Goal: Transaction & Acquisition: Purchase product/service

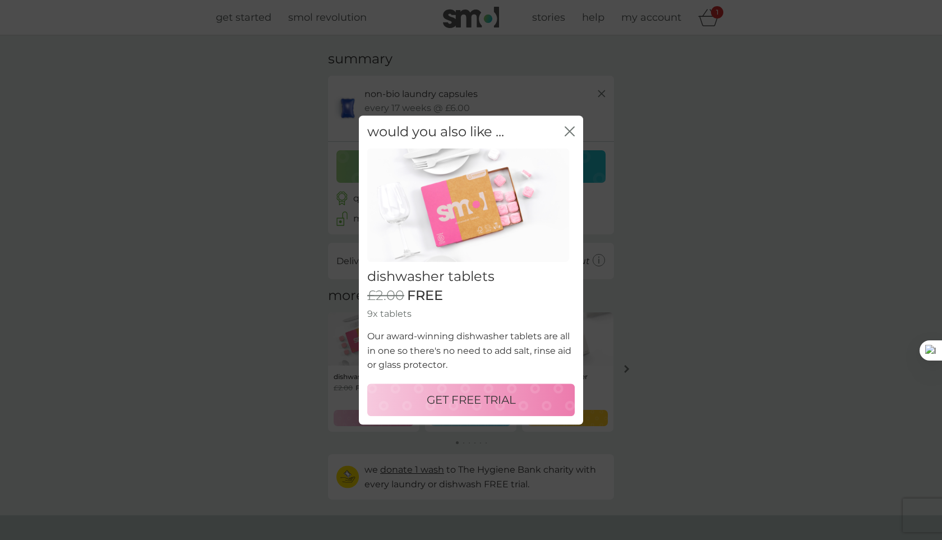
click at [571, 126] on icon "close" at bounding box center [569, 131] width 10 height 10
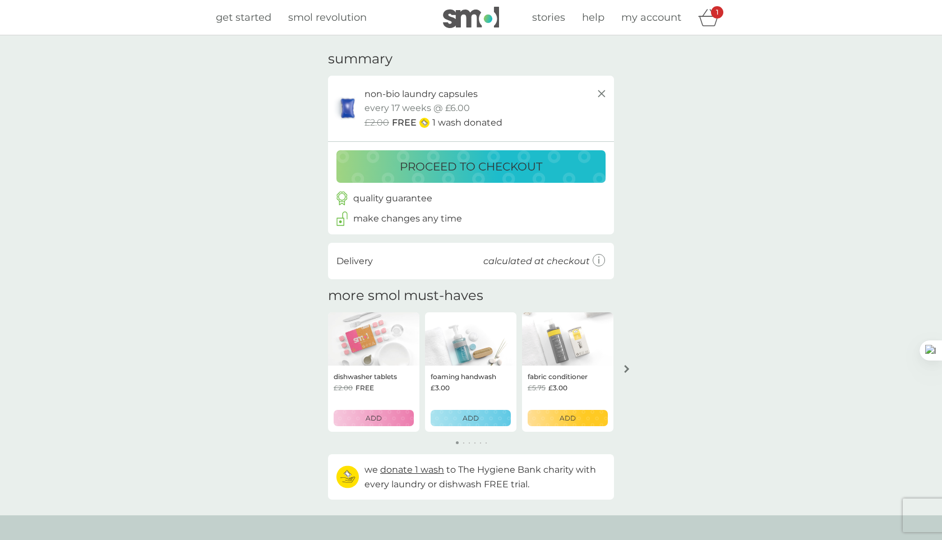
click at [546, 170] on div "proceed to checkout" at bounding box center [471, 167] width 247 height 18
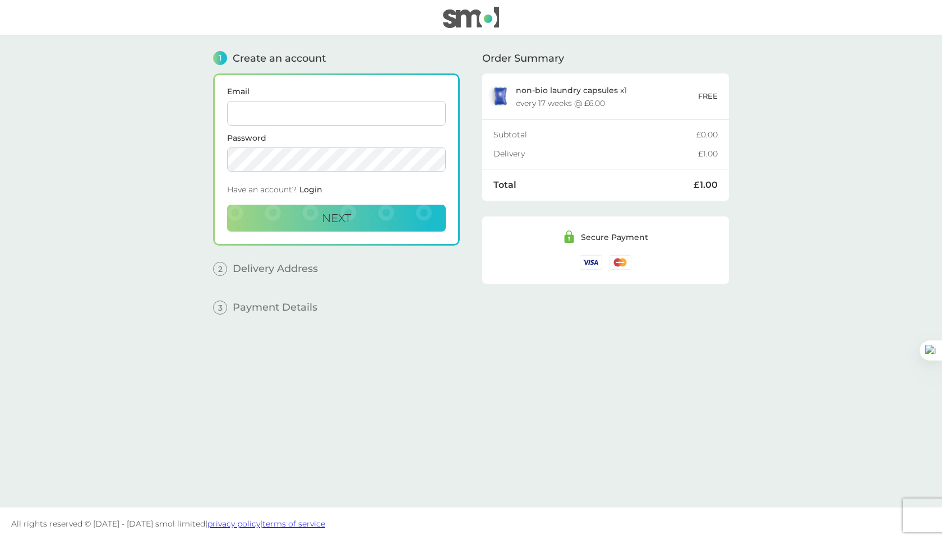
click at [391, 117] on input "Email" at bounding box center [336, 113] width 219 height 25
type input "[EMAIL_ADDRESS][DOMAIN_NAME]"
click at [167, 254] on main "1 Create an account Email [EMAIL_ADDRESS][DOMAIN_NAME] Password Have an account…" at bounding box center [471, 271] width 942 height 472
click at [342, 226] on button "Next" at bounding box center [336, 218] width 219 height 27
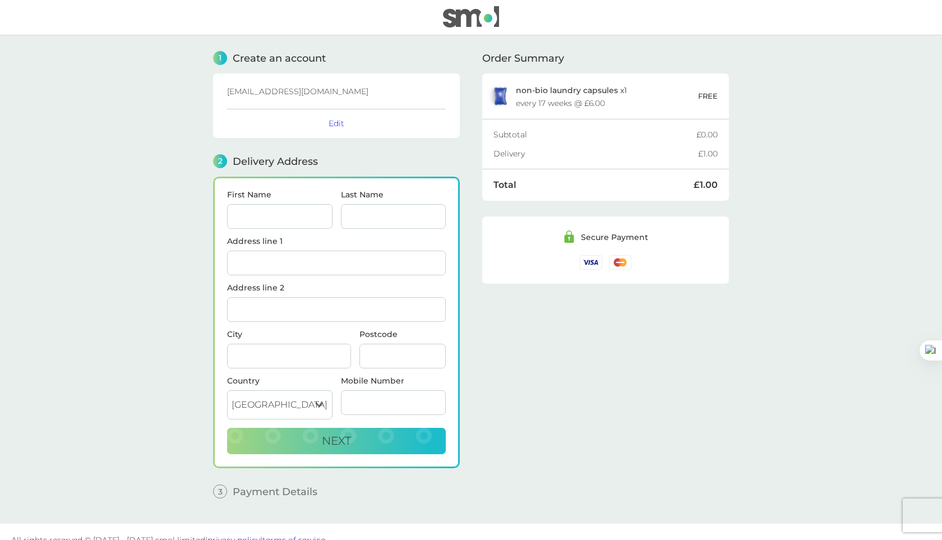
scroll to position [14, 0]
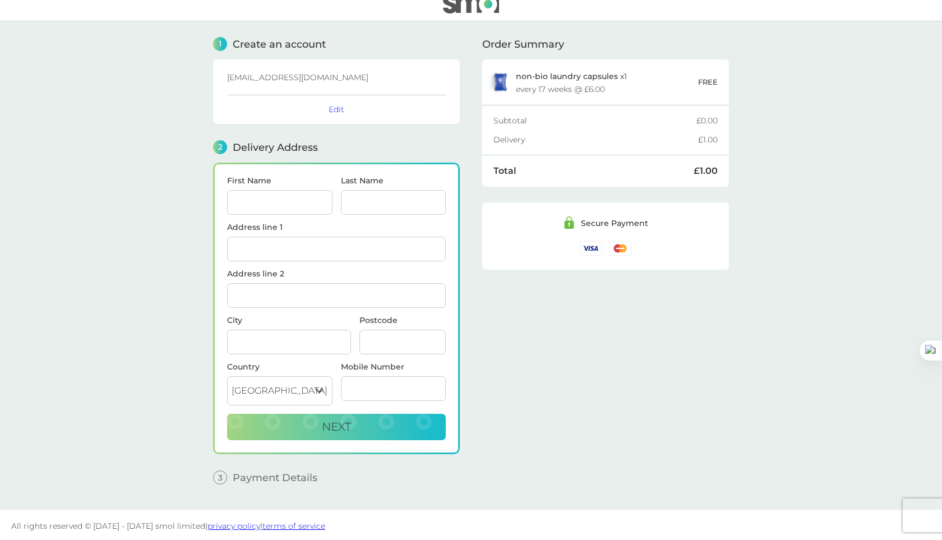
click at [323, 207] on input "First Name" at bounding box center [279, 202] width 105 height 25
type input "[PERSON_NAME]"
type input "Cloister house"
type input "[GEOGRAPHIC_DATA]"
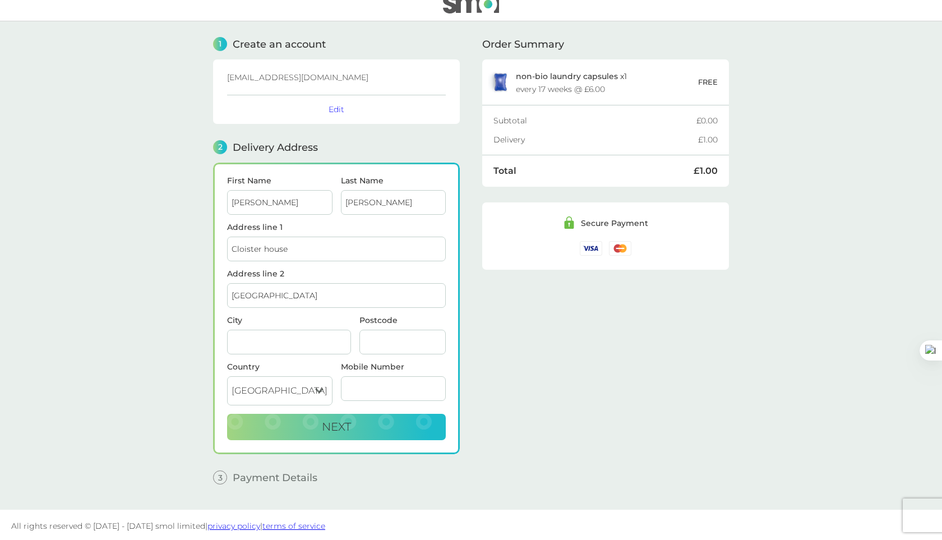
type input "[GEOGRAPHIC_DATA]"
type input "NG7 2PG"
type input "07979105854"
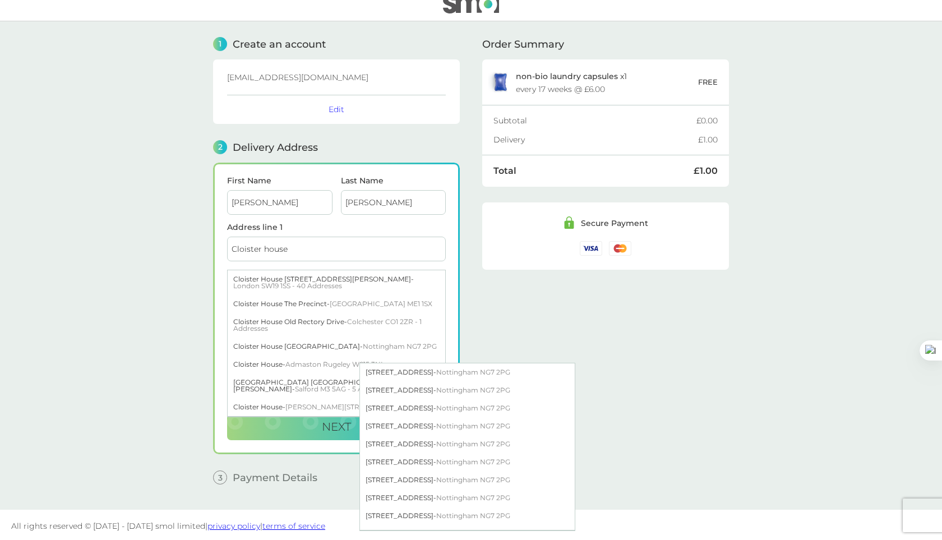
click at [320, 256] on input "Cloister house" at bounding box center [336, 249] width 219 height 25
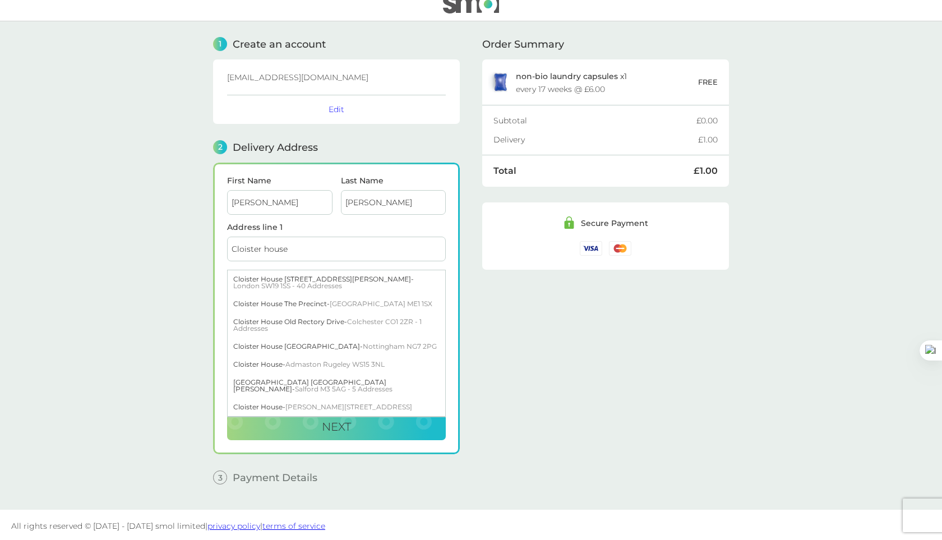
click at [320, 256] on input "Cloister house" at bounding box center [336, 249] width 219 height 25
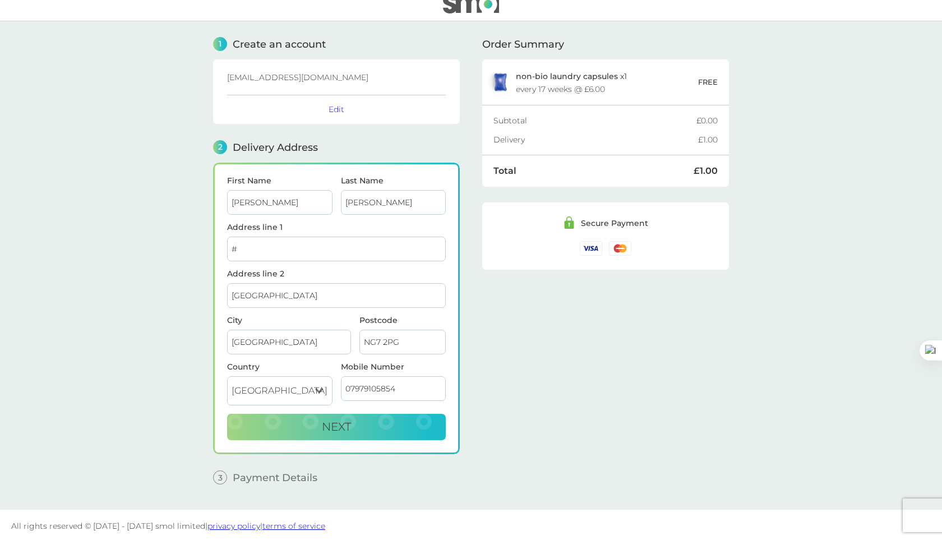
type input "#"
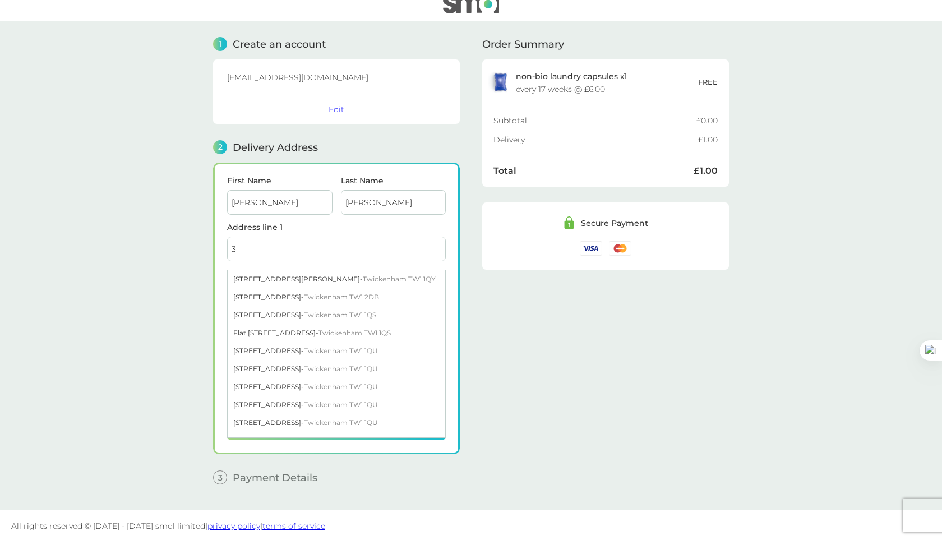
type input "3"
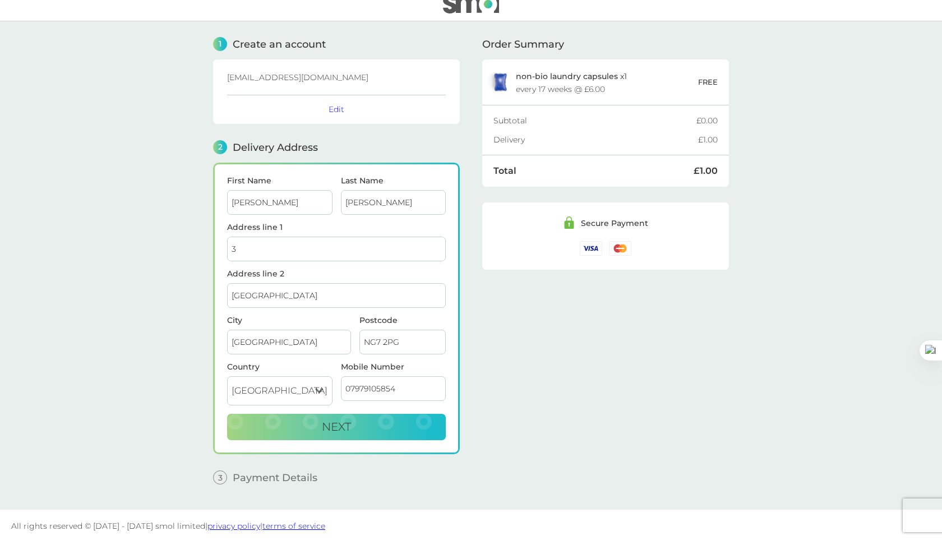
click at [123, 302] on main "1 Create an account [EMAIL_ADDRESS][DOMAIN_NAME] Edit 2 Delivery Address First …" at bounding box center [471, 265] width 942 height 488
click at [275, 296] on input "[GEOGRAPHIC_DATA]" at bounding box center [336, 295] width 219 height 25
type input "V"
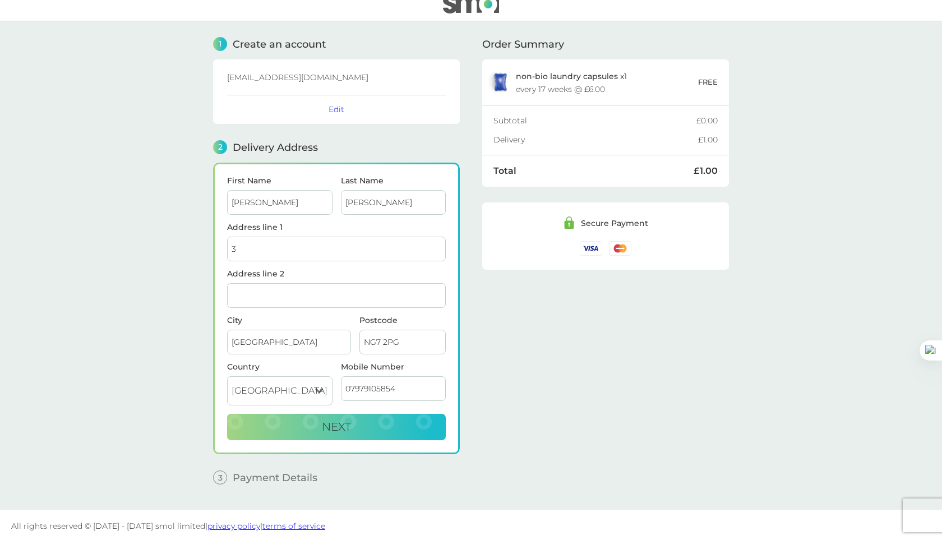
click at [269, 256] on input "3" at bounding box center [336, 249] width 219 height 25
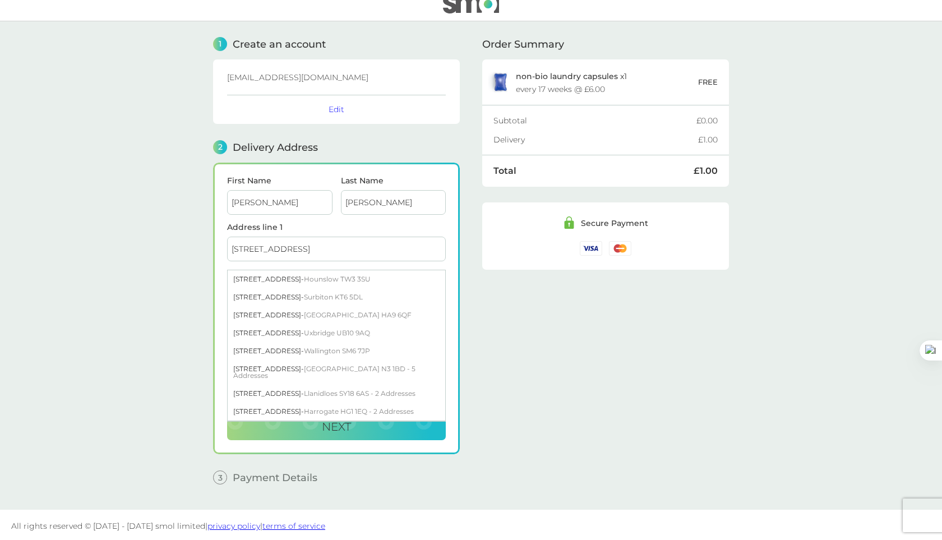
type input "[STREET_ADDRESS]"
click at [165, 341] on main "1 Create an account [EMAIL_ADDRESS][DOMAIN_NAME] Edit 2 Delivery Address First …" at bounding box center [471, 265] width 942 height 488
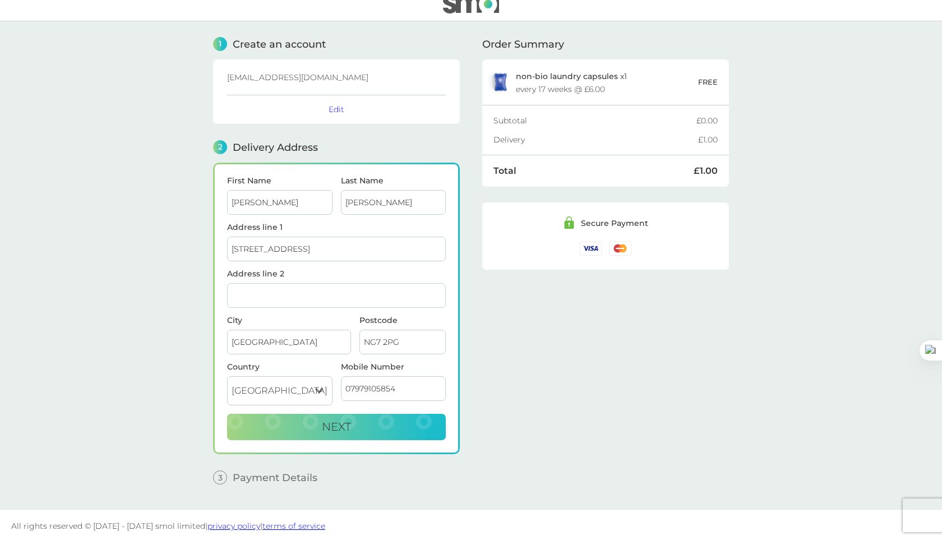
click at [262, 300] on input "Address line 2" at bounding box center [336, 295] width 219 height 25
type input "Barnet"
click at [419, 354] on div "Postcode NG7 2PG" at bounding box center [402, 339] width 86 height 47
click at [418, 343] on input "NG7 2PG" at bounding box center [402, 342] width 86 height 25
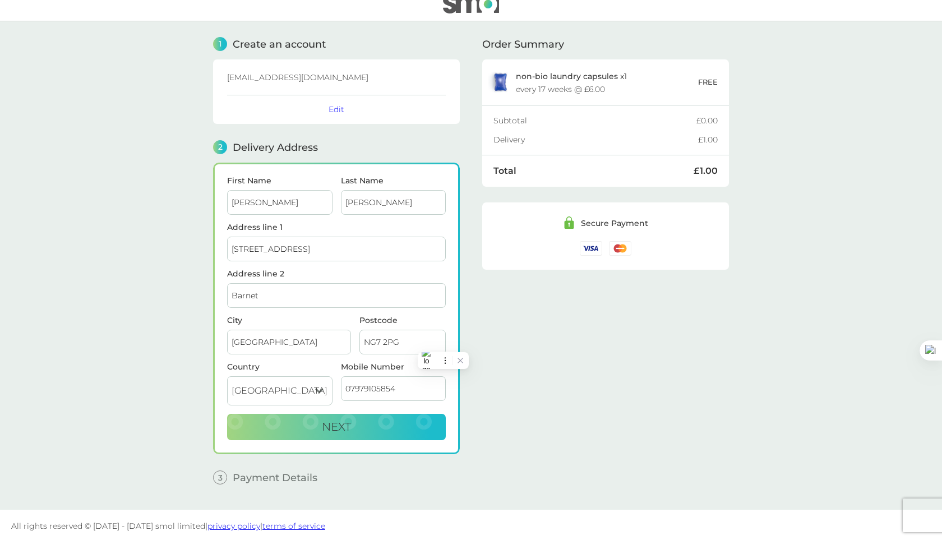
click at [418, 343] on input "NG7 2PG" at bounding box center [402, 342] width 86 height 25
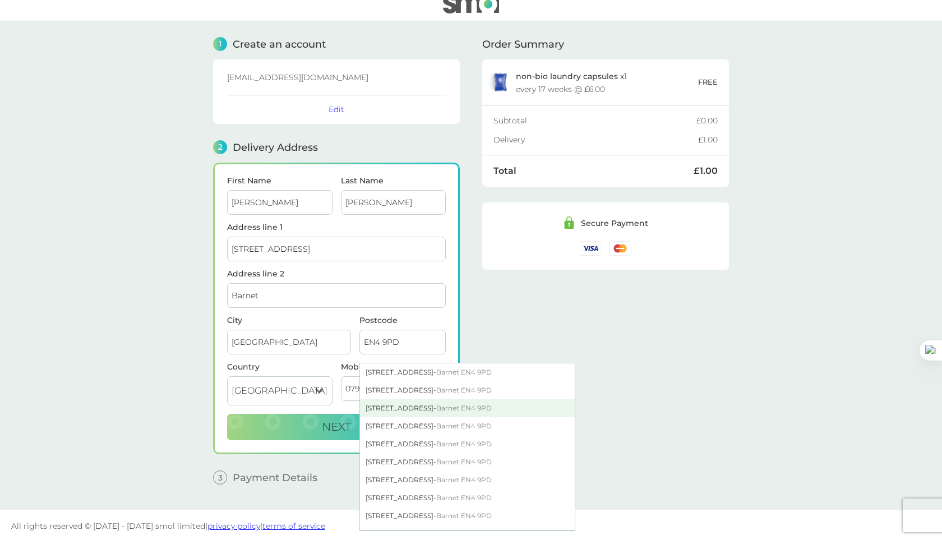
type input "EN4 9PD"
click at [443, 404] on span "Barnet EN4 9PD" at bounding box center [463, 408] width 55 height 8
type input "Barnet"
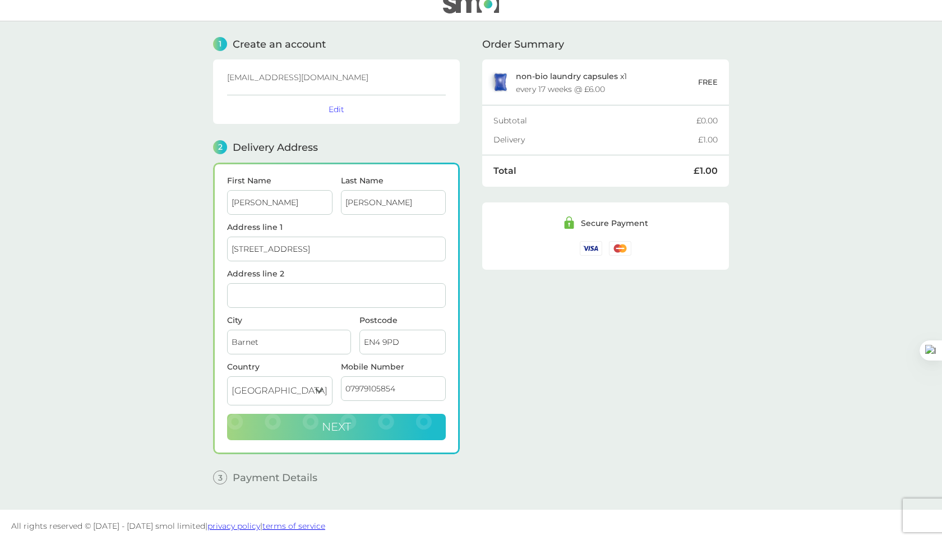
click at [342, 432] on button "Next" at bounding box center [336, 427] width 219 height 27
checkbox input "true"
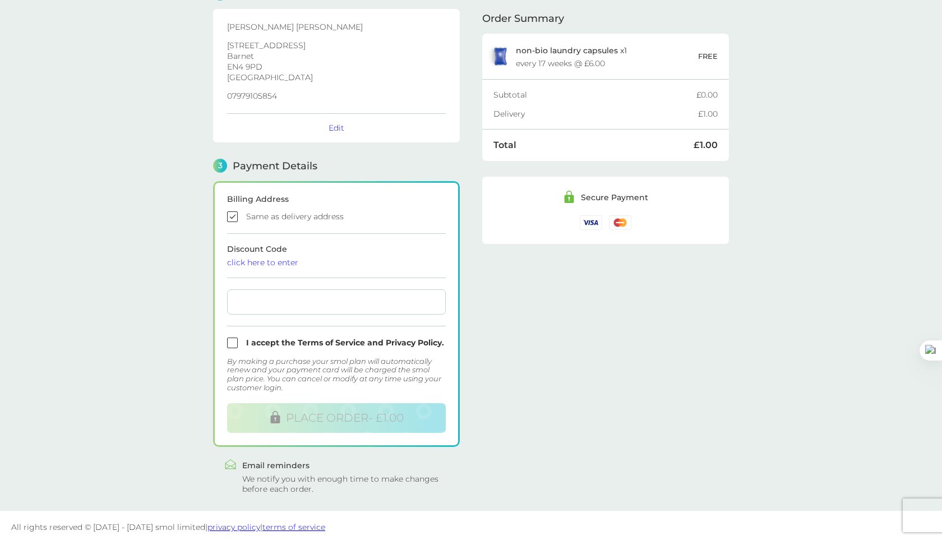
scroll to position [170, 0]
click at [236, 342] on input "checkbox" at bounding box center [336, 340] width 219 height 11
checkbox input "true"
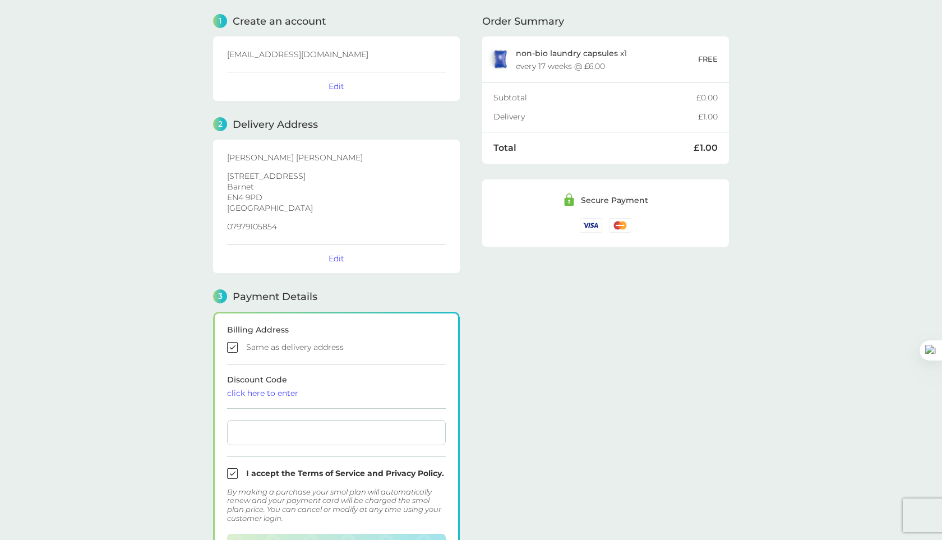
scroll to position [39, 0]
